Goal: Task Accomplishment & Management: Use online tool/utility

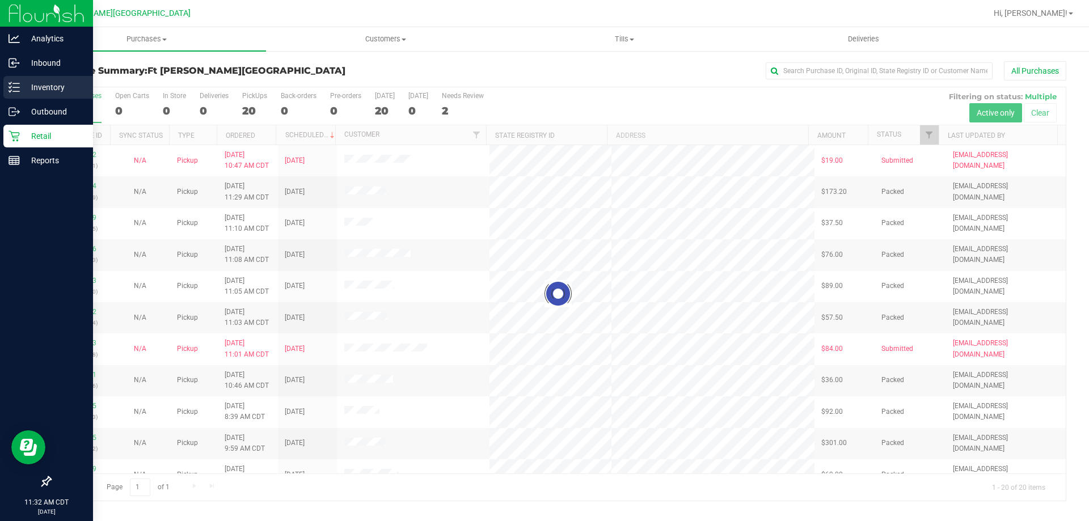
click at [55, 82] on p "Inventory" at bounding box center [54, 88] width 68 height 14
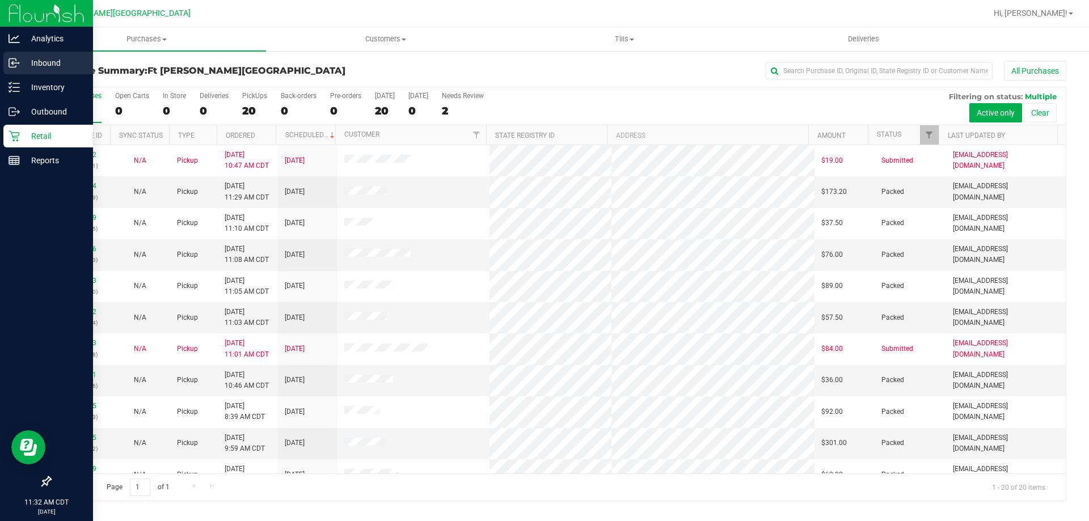
click at [44, 56] on div "Inbound" at bounding box center [48, 63] width 90 height 23
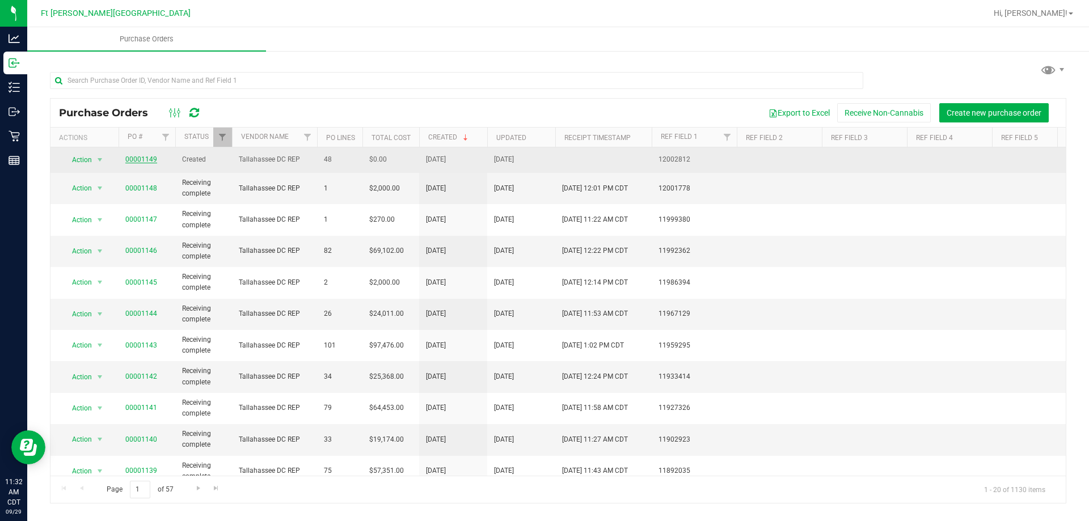
click at [152, 157] on link "00001149" at bounding box center [141, 159] width 32 height 8
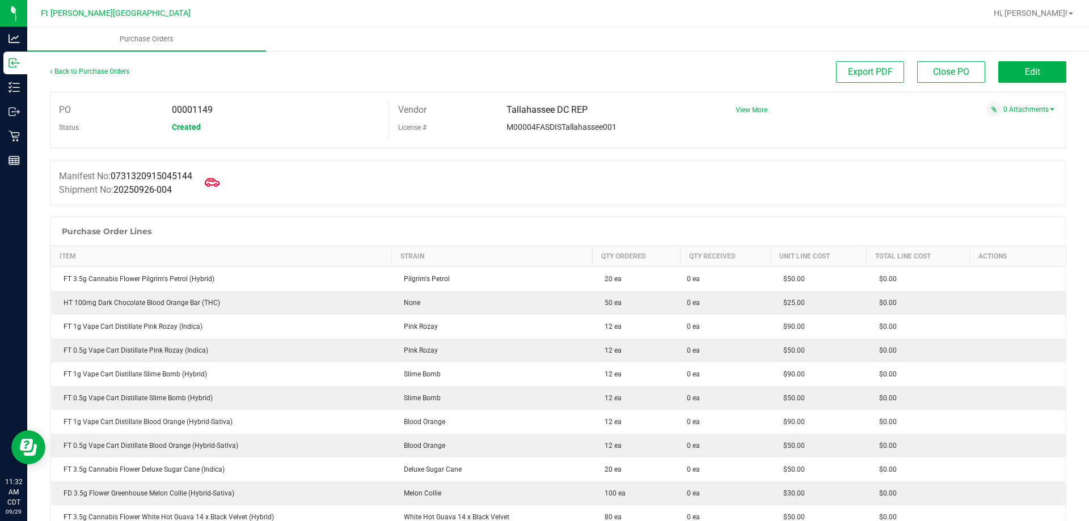
click at [218, 184] on icon at bounding box center [212, 182] width 15 height 15
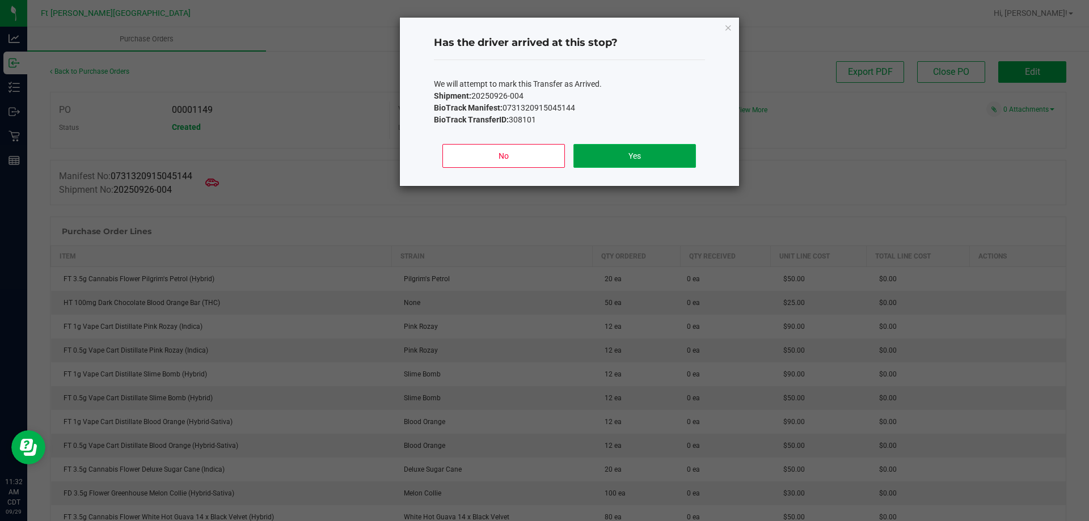
click at [658, 157] on button "Yes" at bounding box center [634, 156] width 122 height 24
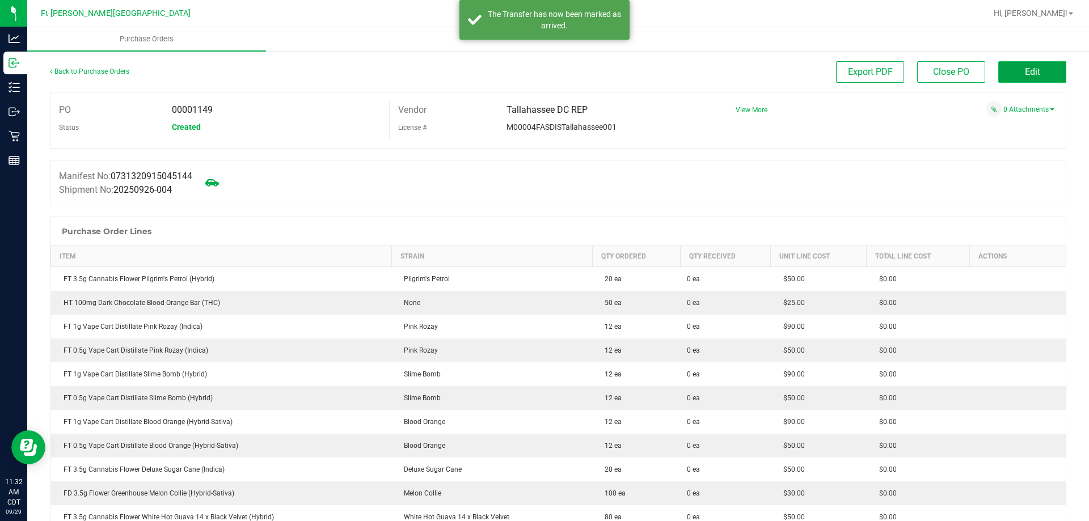
click at [1004, 67] on button "Edit" at bounding box center [1032, 72] width 68 height 22
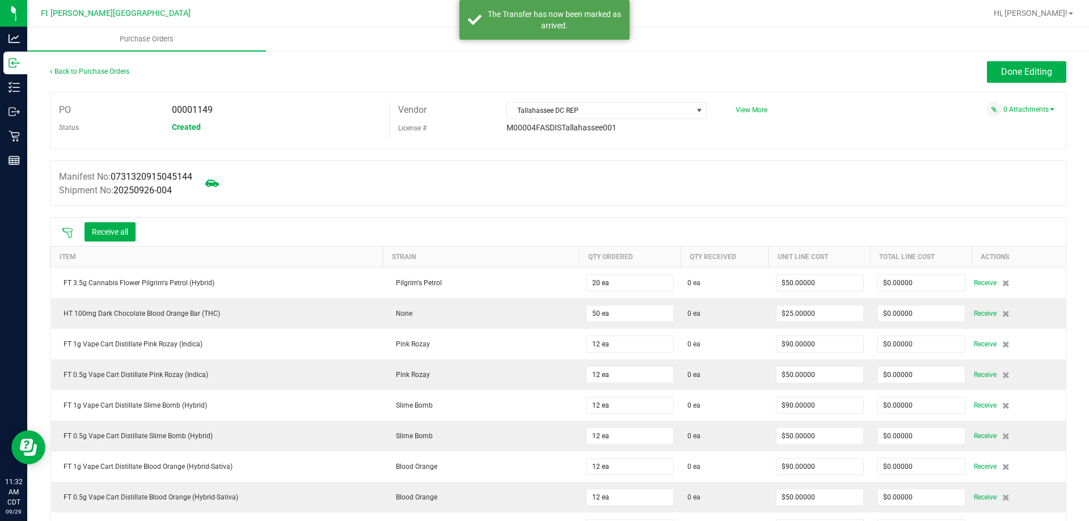
click at [70, 231] on icon at bounding box center [67, 232] width 11 height 11
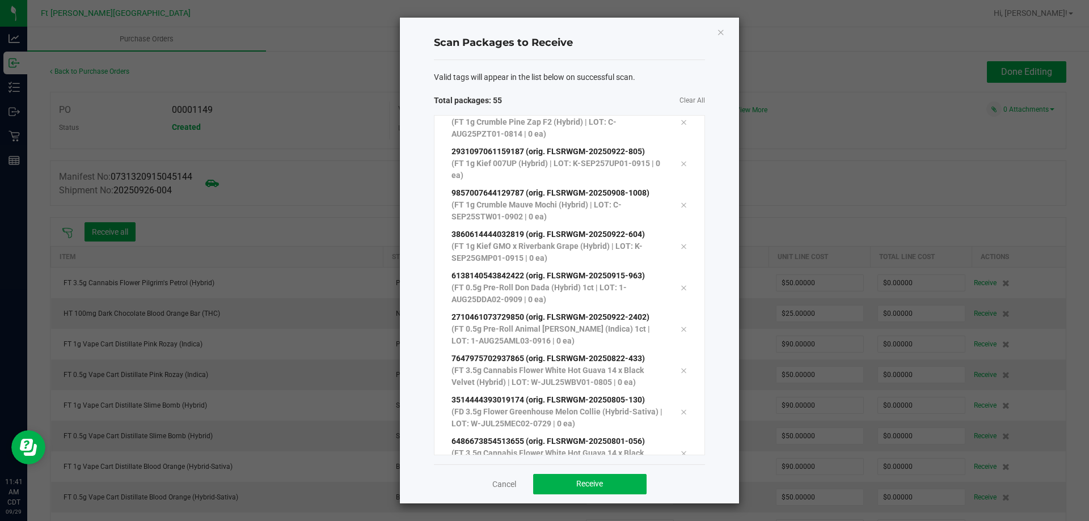
scroll to position [1966, 0]
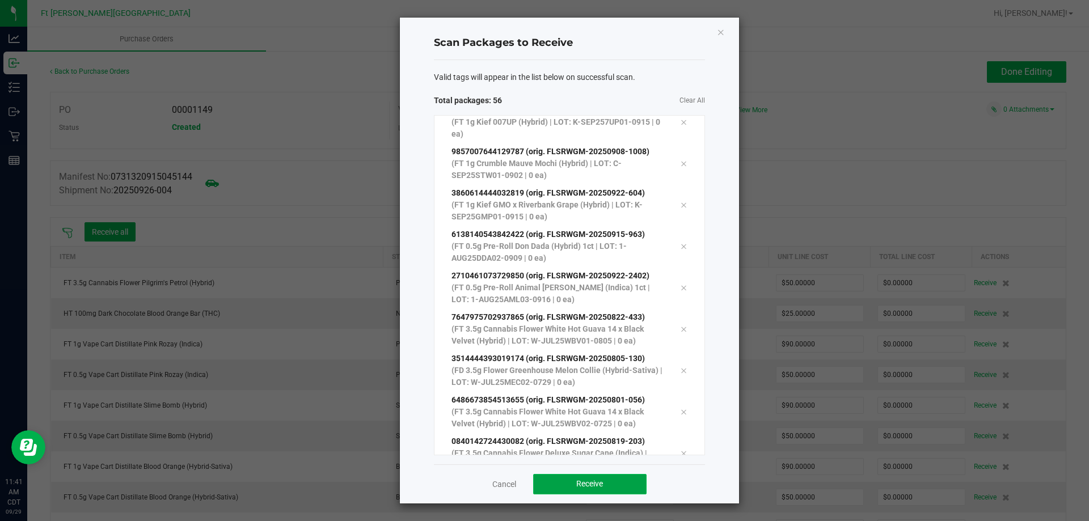
click at [608, 484] on button "Receive" at bounding box center [589, 484] width 113 height 20
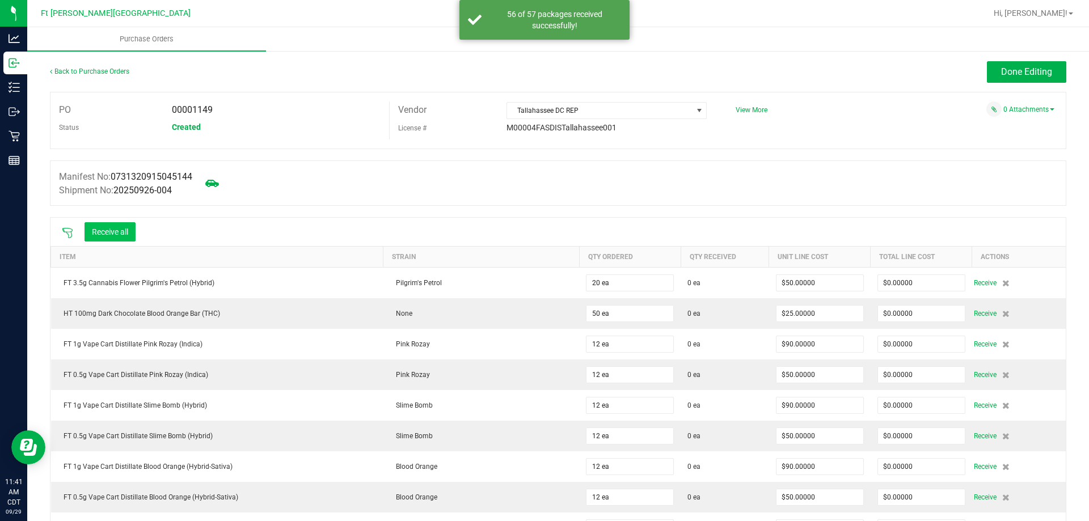
click at [122, 231] on button "Receive all" at bounding box center [109, 231] width 51 height 19
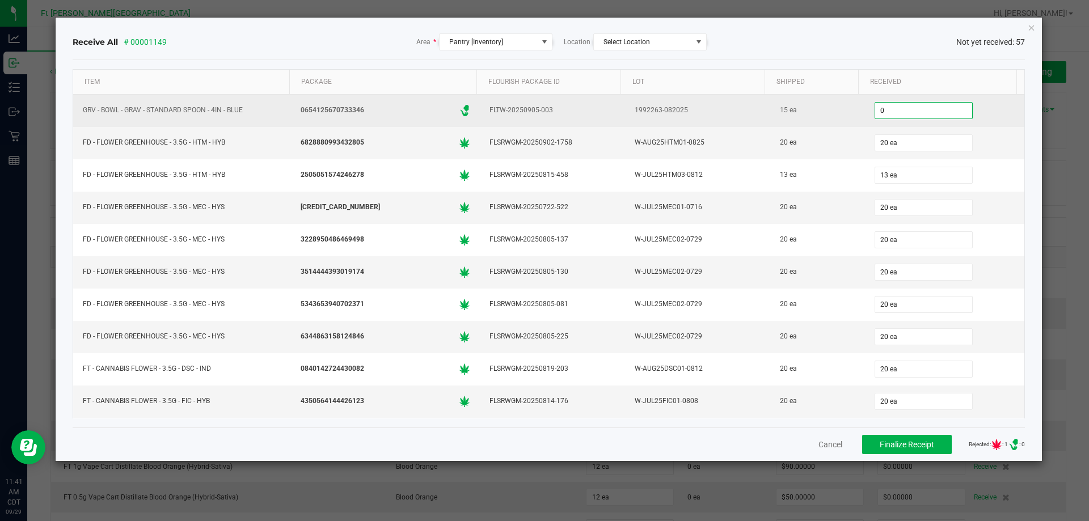
click at [892, 113] on input "0" at bounding box center [923, 111] width 97 height 16
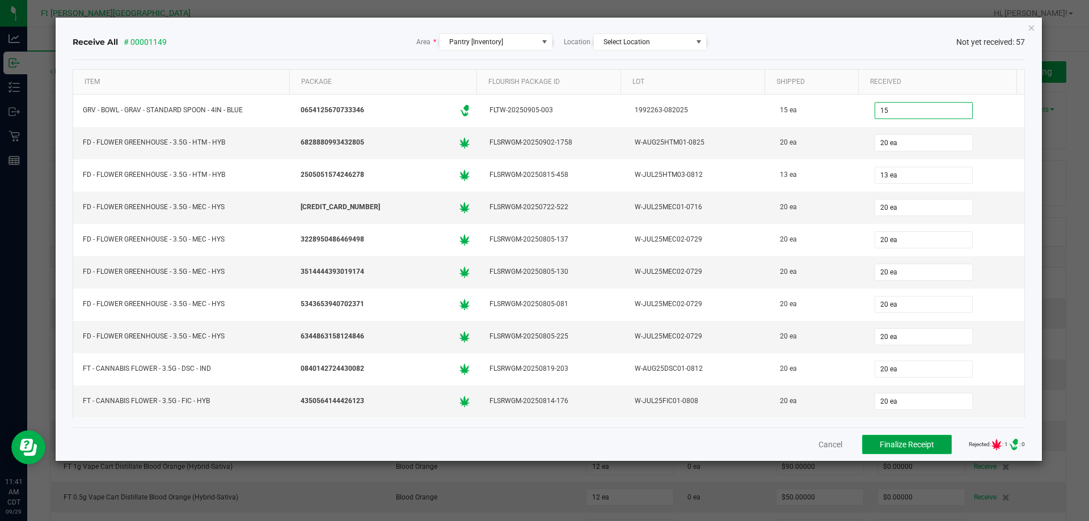
type input "15 ea"
click at [890, 442] on span "Finalize Receipt" at bounding box center [907, 444] width 54 height 9
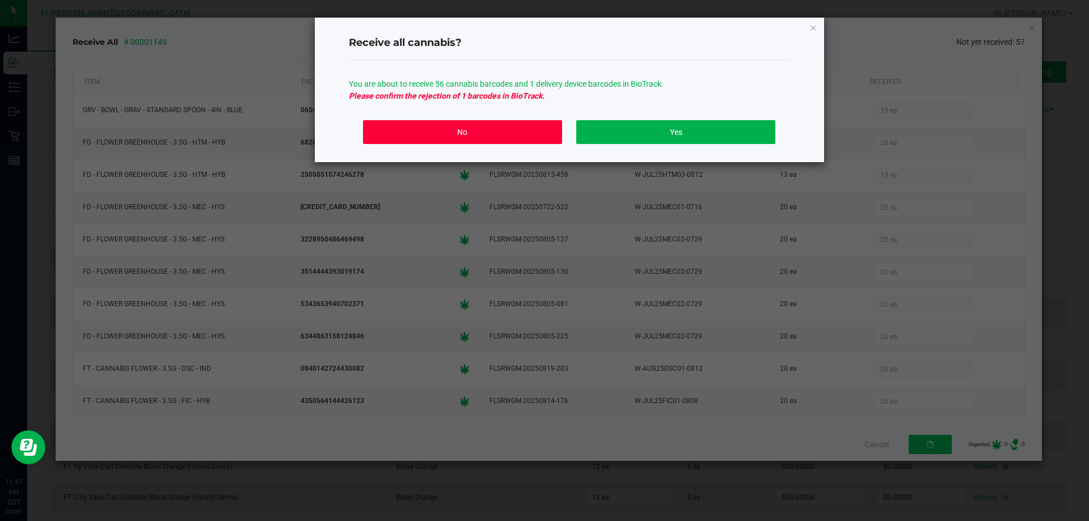
click at [535, 143] on button "No" at bounding box center [462, 132] width 198 height 24
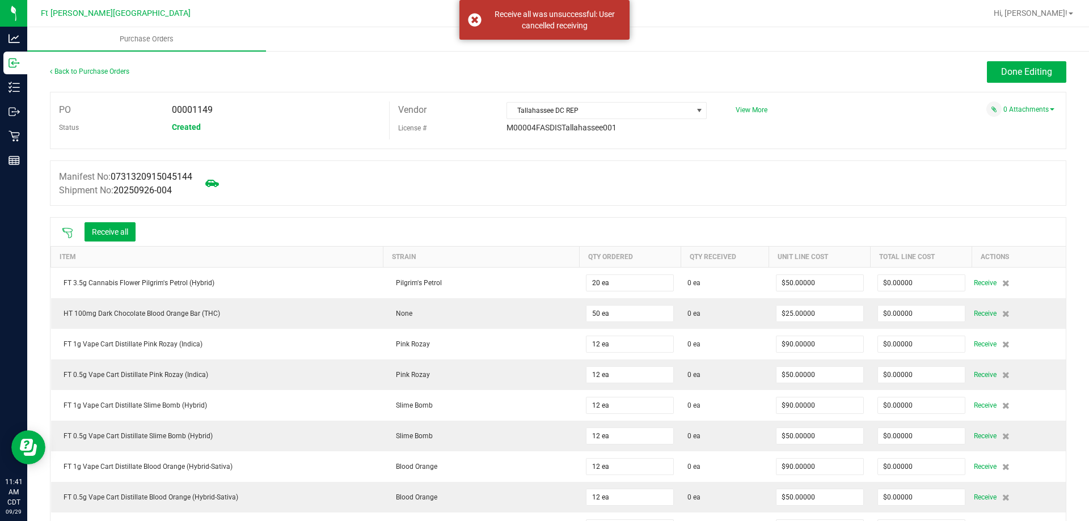
click at [62, 234] on icon at bounding box center [67, 232] width 11 height 11
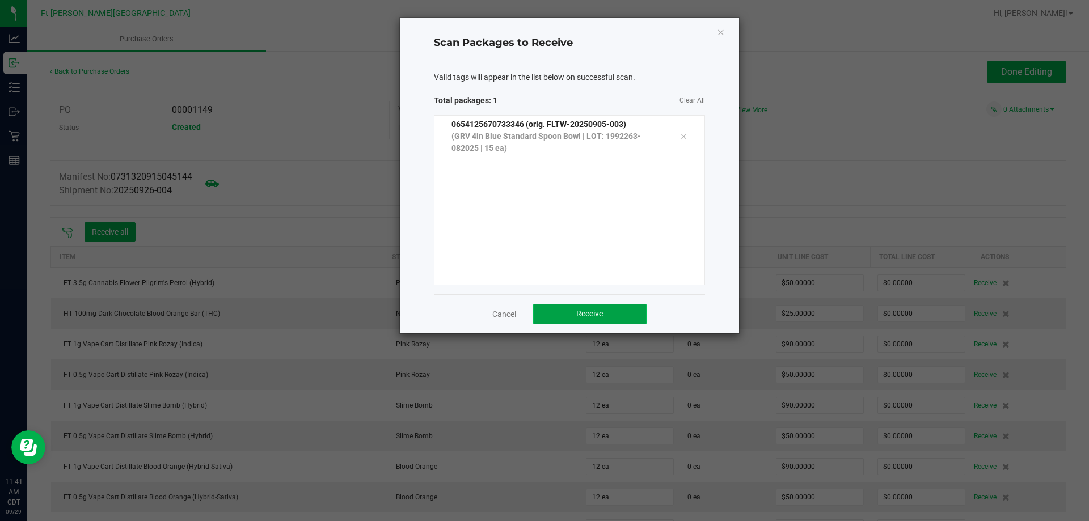
click at [565, 314] on button "Receive" at bounding box center [589, 314] width 113 height 20
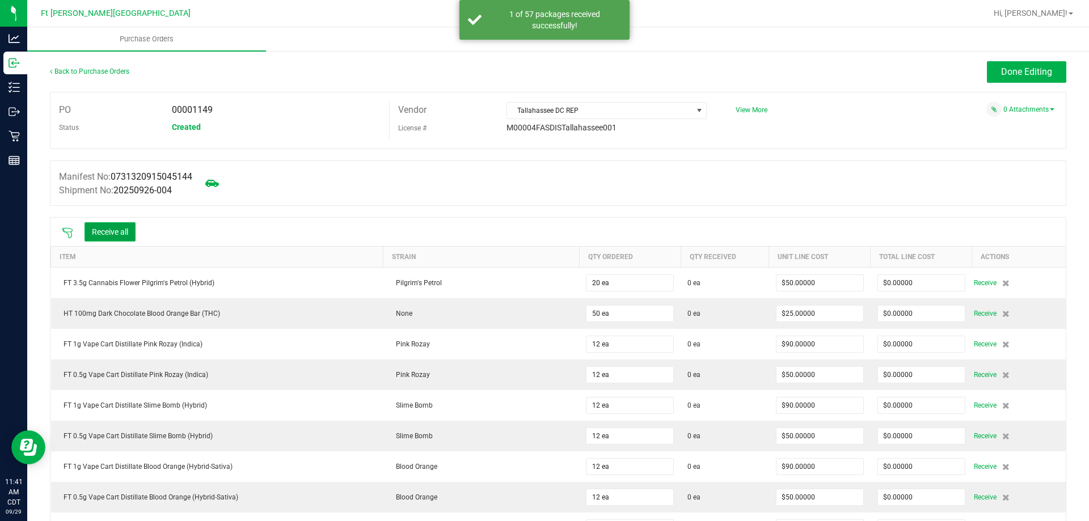
click at [111, 227] on button "Receive all" at bounding box center [109, 231] width 51 height 19
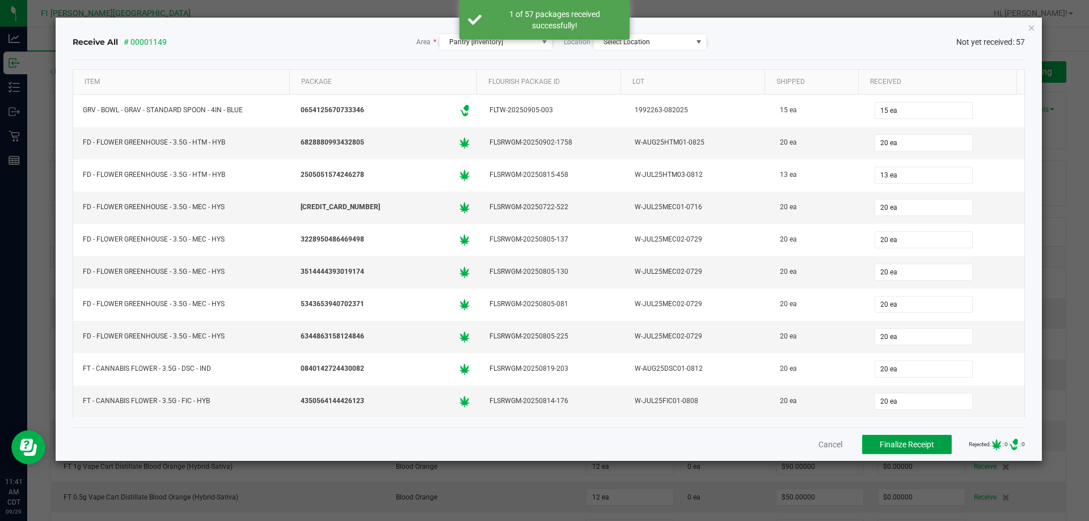
click at [889, 441] on span "Finalize Receipt" at bounding box center [907, 444] width 54 height 9
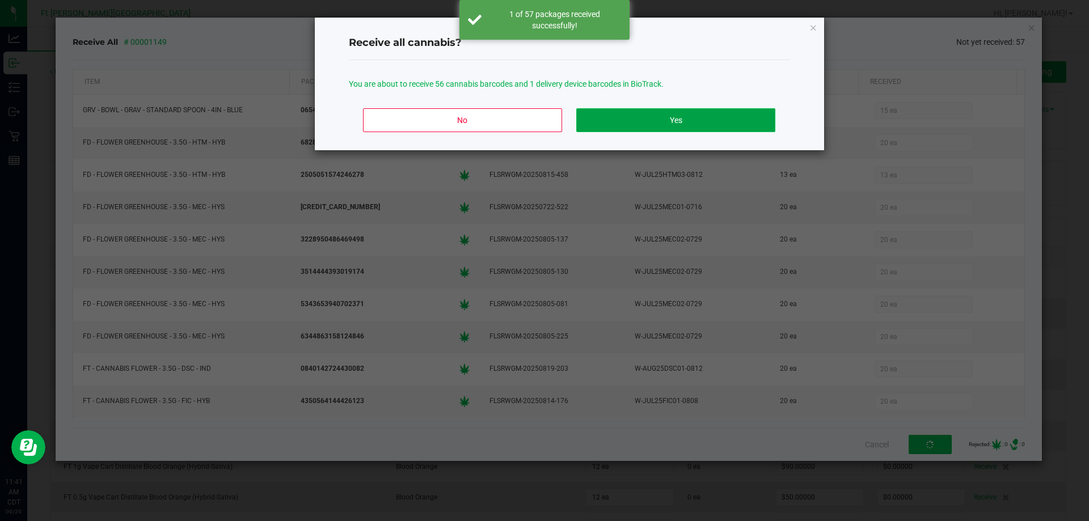
click at [689, 129] on button "Yes" at bounding box center [675, 120] width 198 height 24
